Goal: Check status: Check status

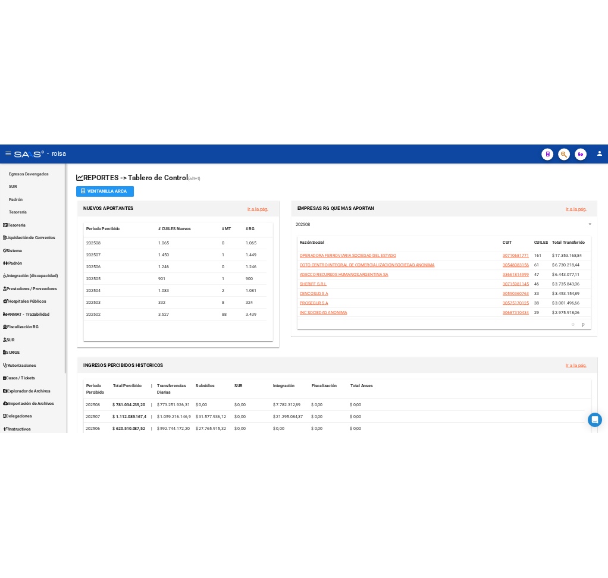
scroll to position [155, 0]
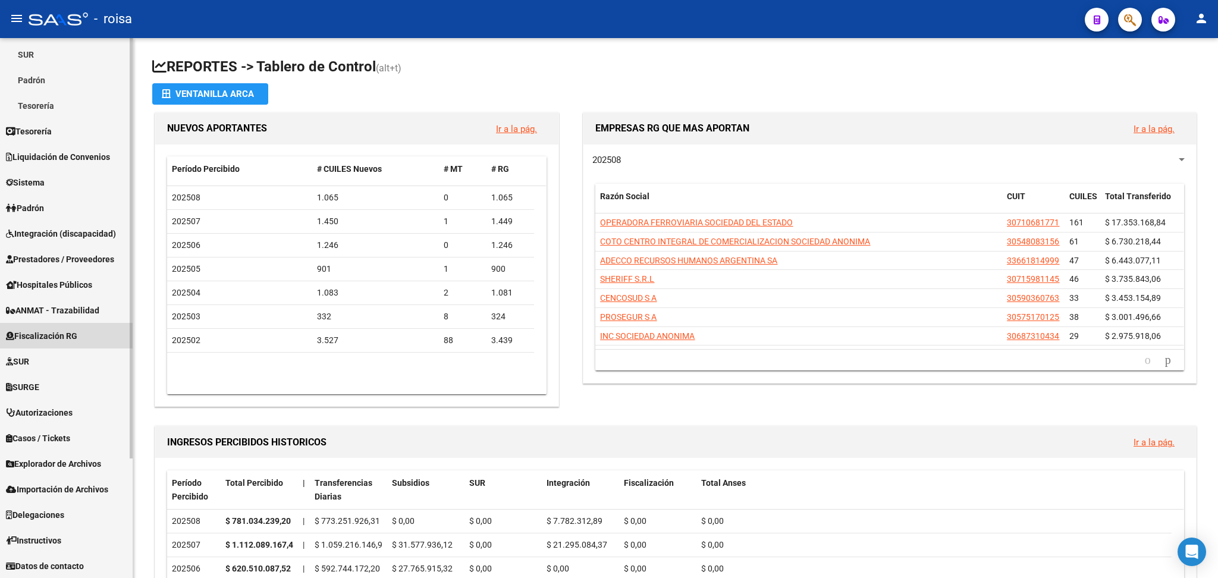
click at [68, 330] on span "Fiscalización RG" at bounding box center [41, 336] width 71 height 13
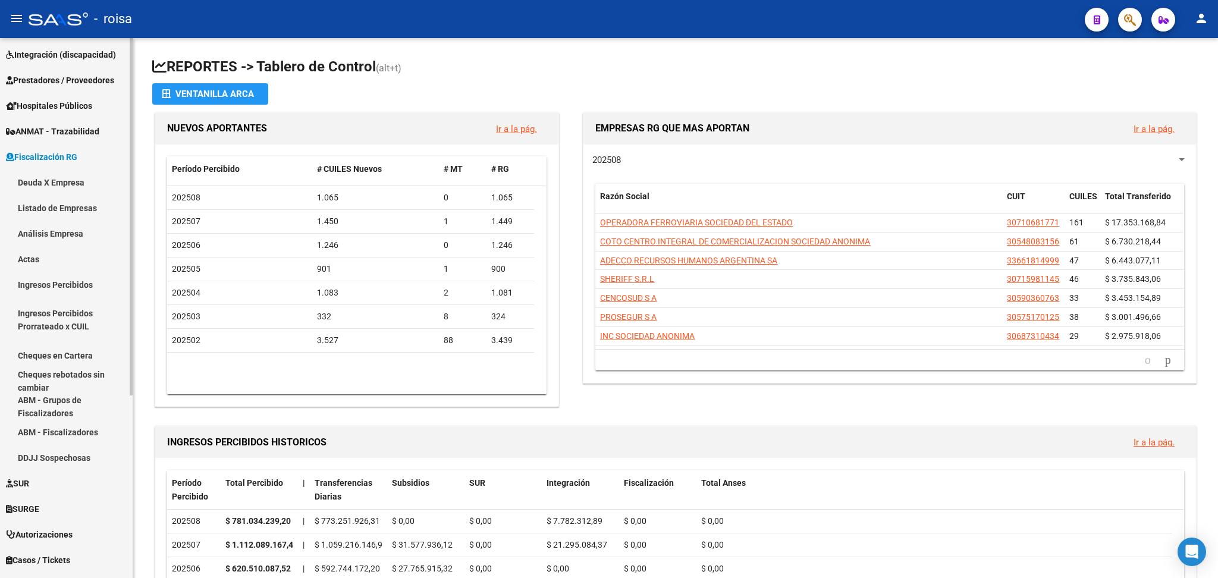
click at [57, 183] on link "Deuda X Empresa" at bounding box center [66, 183] width 133 height 26
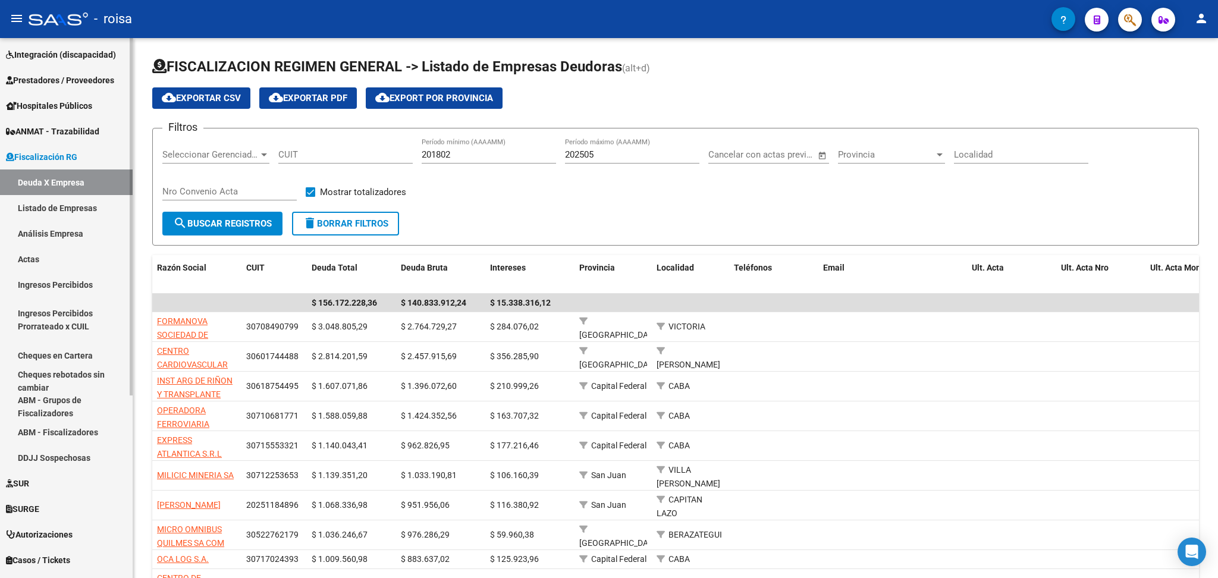
click at [77, 210] on link "Listado de Empresas" at bounding box center [66, 208] width 133 height 26
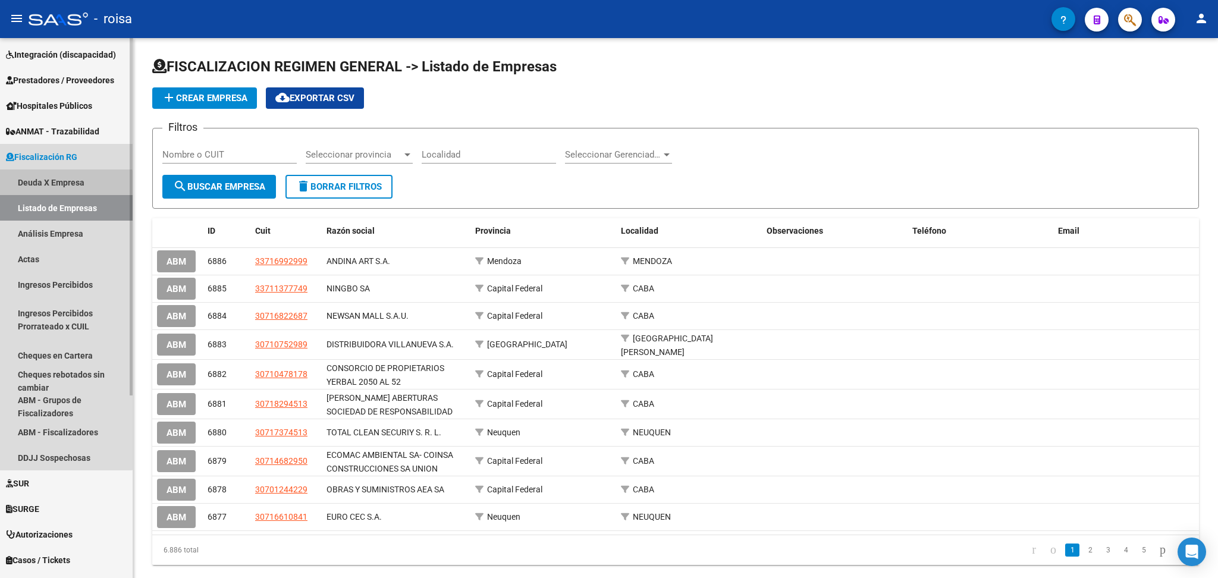
click at [51, 185] on link "Deuda X Empresa" at bounding box center [66, 183] width 133 height 26
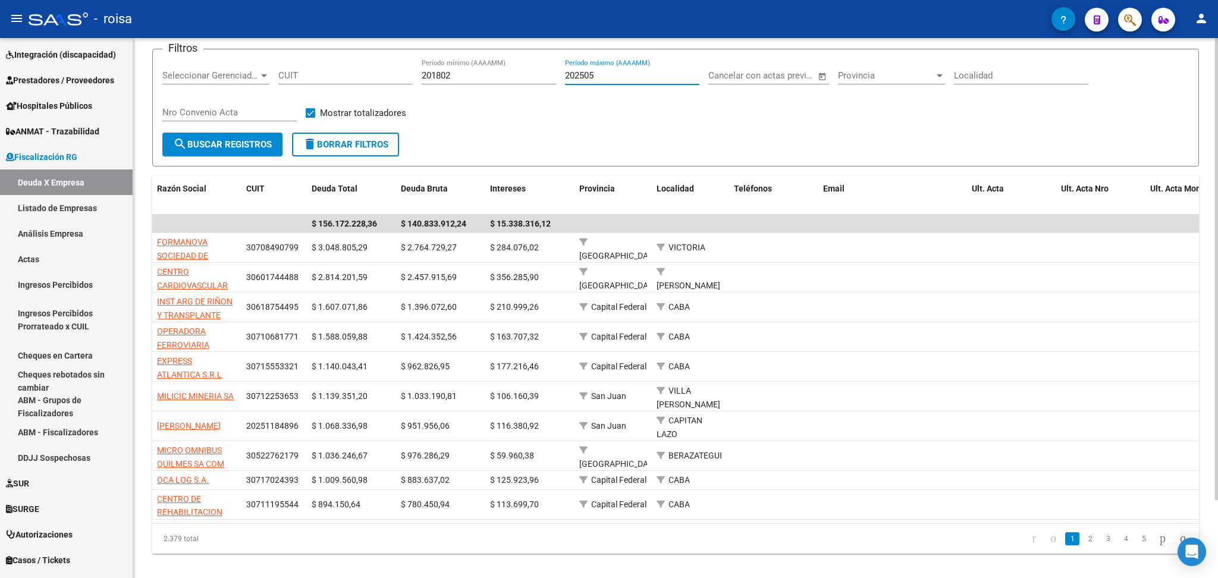
click at [616, 74] on input "202505" at bounding box center [632, 75] width 134 height 11
click at [217, 139] on span "search Buscar Registros" at bounding box center [222, 144] width 99 height 11
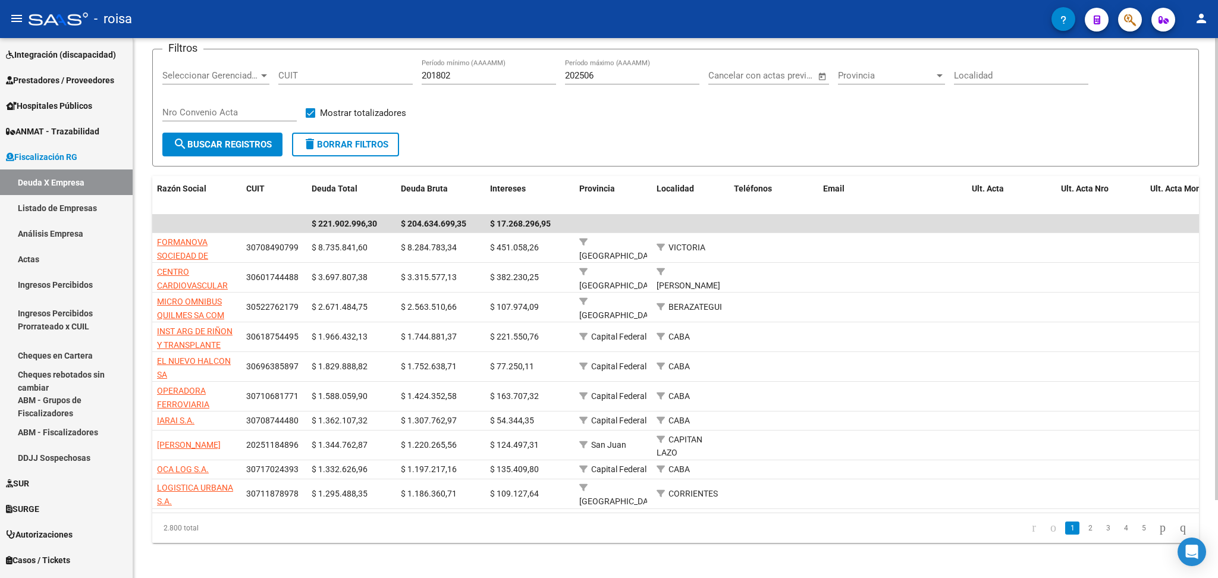
click at [614, 76] on input "202506" at bounding box center [632, 75] width 134 height 11
type input "202507"
click at [183, 133] on button "search Buscar Registros" at bounding box center [222, 145] width 120 height 24
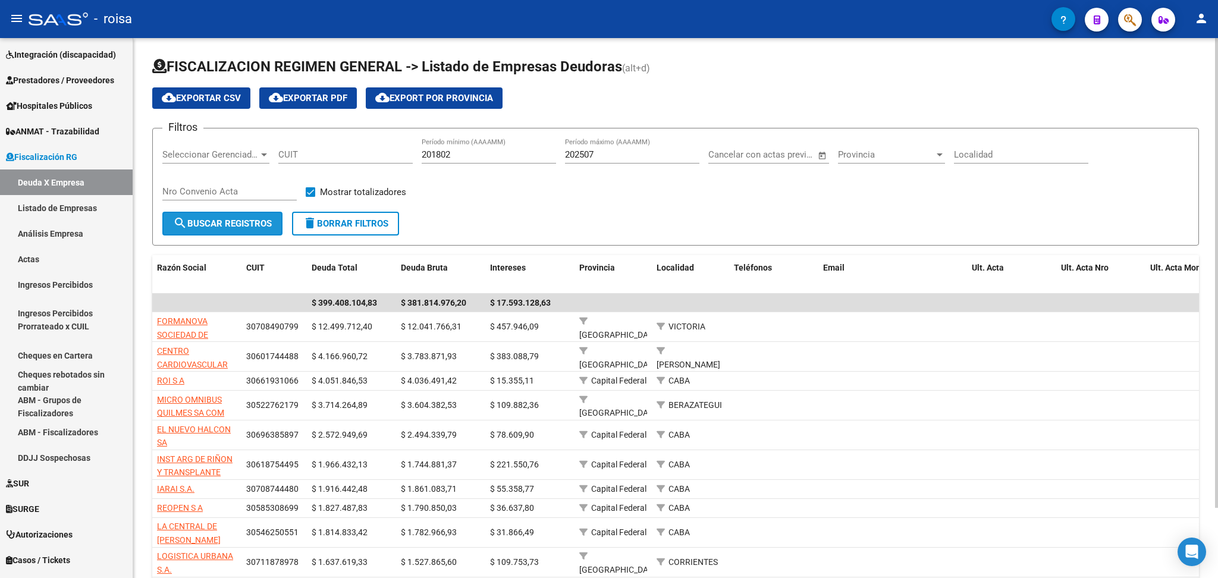
click at [227, 222] on span "search Buscar Registros" at bounding box center [222, 223] width 99 height 11
drag, startPoint x: 484, startPoint y: 156, endPoint x: 340, endPoint y: 165, distance: 144.3
click at [346, 164] on div "Filtros Seleccionar Gerenciador Seleccionar Gerenciador CUIT 201802 Período mín…" at bounding box center [675, 175] width 1027 height 74
type input "202501"
click at [222, 222] on span "search Buscar Registros" at bounding box center [222, 223] width 99 height 11
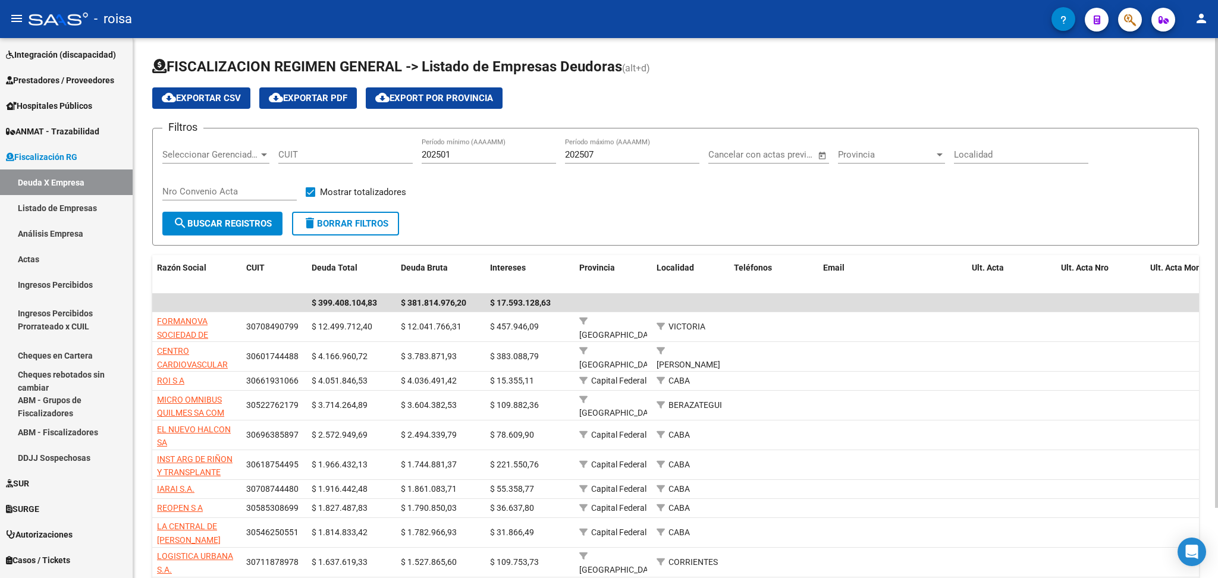
click at [224, 222] on span "search Buscar Registros" at bounding box center [222, 223] width 99 height 11
click at [250, 213] on button "search Buscar Registros" at bounding box center [222, 224] width 120 height 24
click at [602, 145] on div "202507 Período máximo (AAAAMM)" at bounding box center [632, 151] width 134 height 26
type input "202508"
click at [212, 232] on button "search Buscar Registros" at bounding box center [222, 224] width 120 height 24
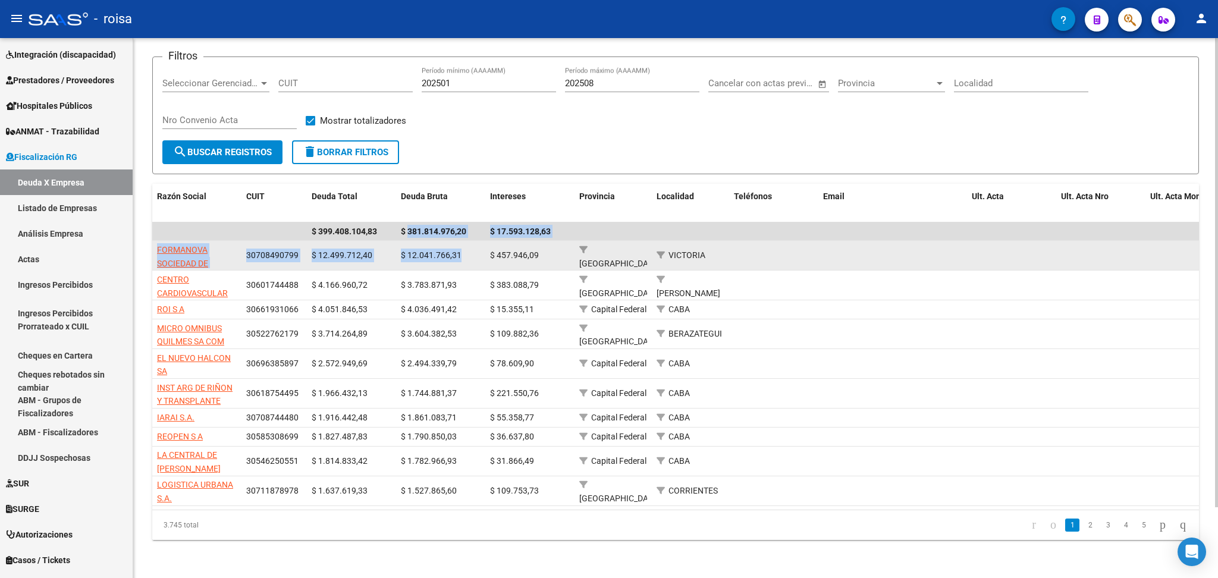
drag, startPoint x: 407, startPoint y: 224, endPoint x: 491, endPoint y: 231, distance: 84.8
click at [491, 231] on datatable-scroller "$ 399.408.104,83 $ 381.814.976,20 $ 17.593.128,63 FORMANOVA SOCIEDAD DE RESPONS…" at bounding box center [675, 364] width 1047 height 284
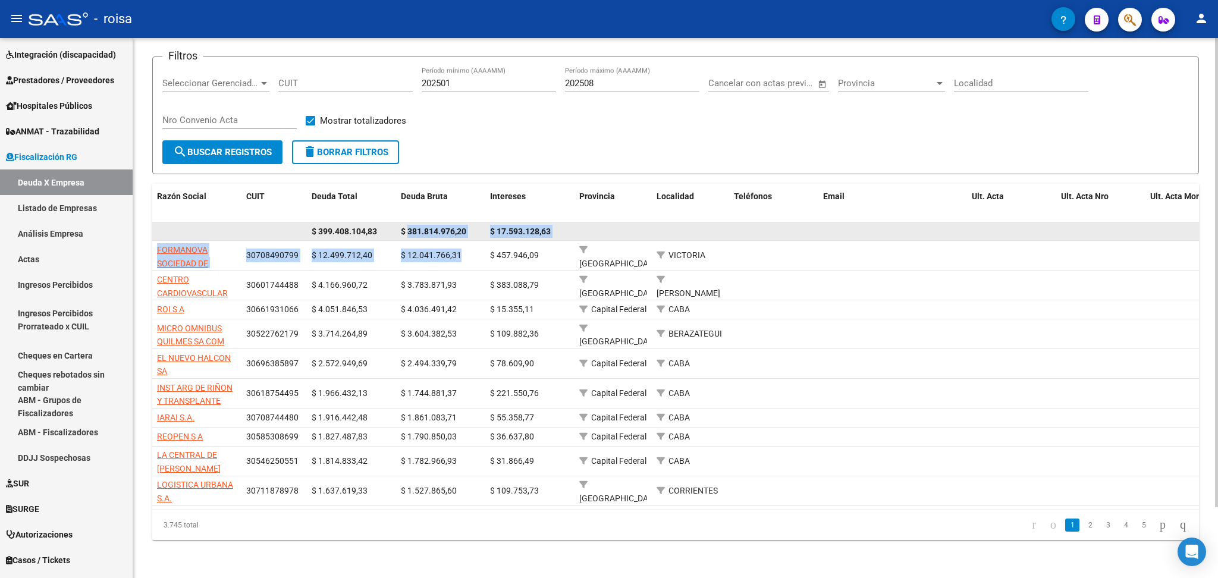
click at [408, 225] on div "$ 381.814.976,20" at bounding box center [441, 232] width 80 height 14
click at [341, 227] on span "$ 399.408.104,83" at bounding box center [344, 232] width 65 height 10
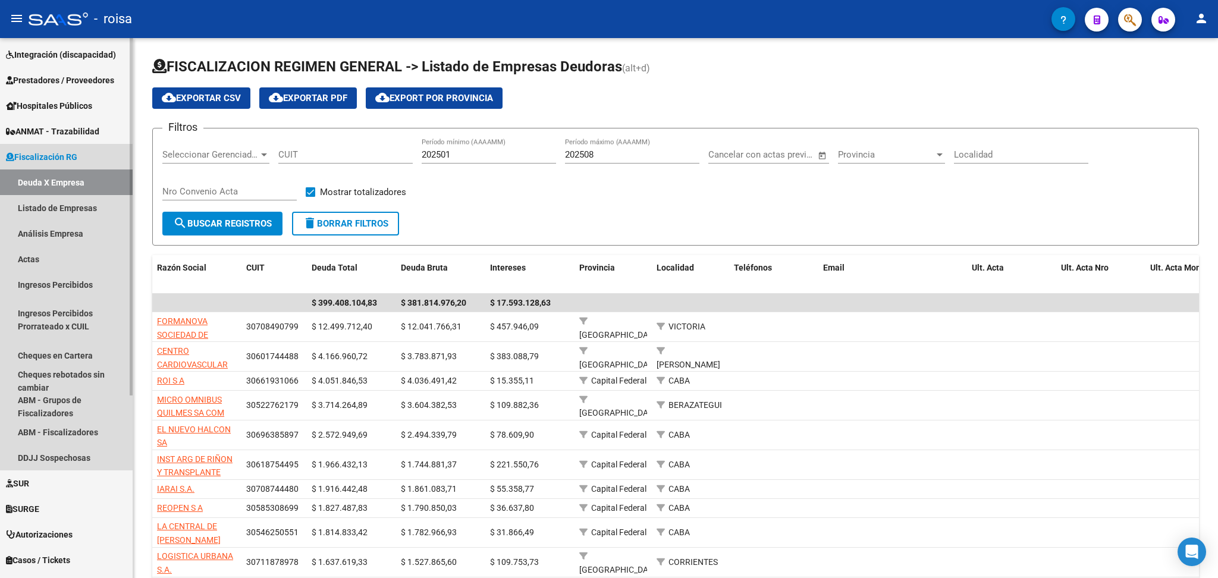
click at [33, 184] on link "Deuda X Empresa" at bounding box center [66, 183] width 133 height 26
